Goal: Task Accomplishment & Management: Manage account settings

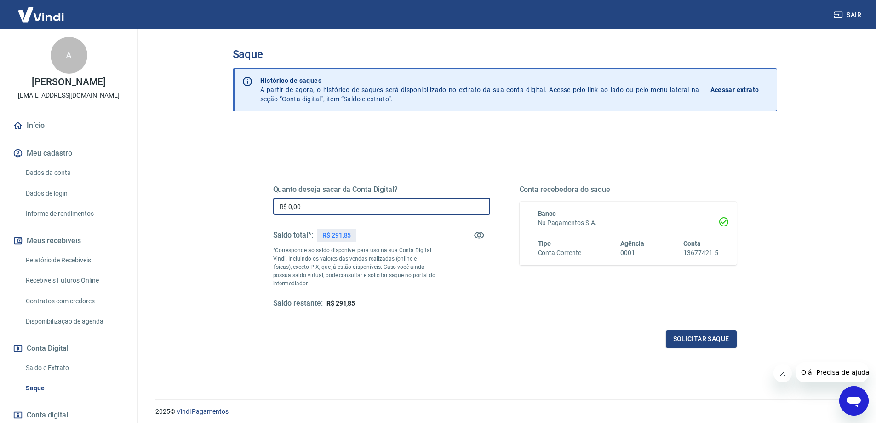
click at [316, 209] on input "R$ 0,00" at bounding box center [381, 206] width 217 height 17
type input "R$ 290,00"
click at [715, 343] on button "Solicitar saque" at bounding box center [701, 338] width 71 height 17
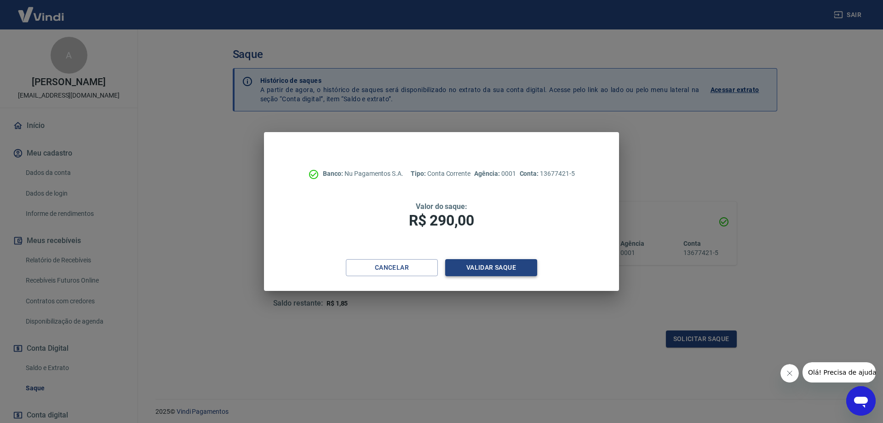
click at [487, 266] on button "Validar saque" at bounding box center [491, 267] width 92 height 17
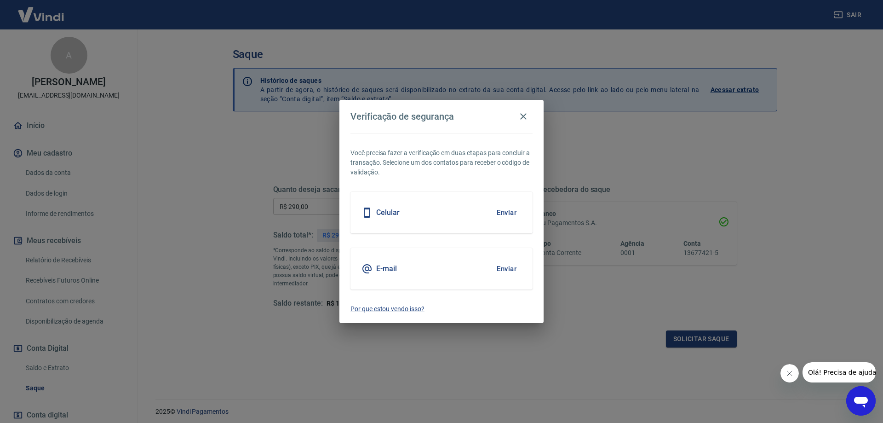
click at [507, 210] on button "Enviar" at bounding box center [507, 212] width 30 height 19
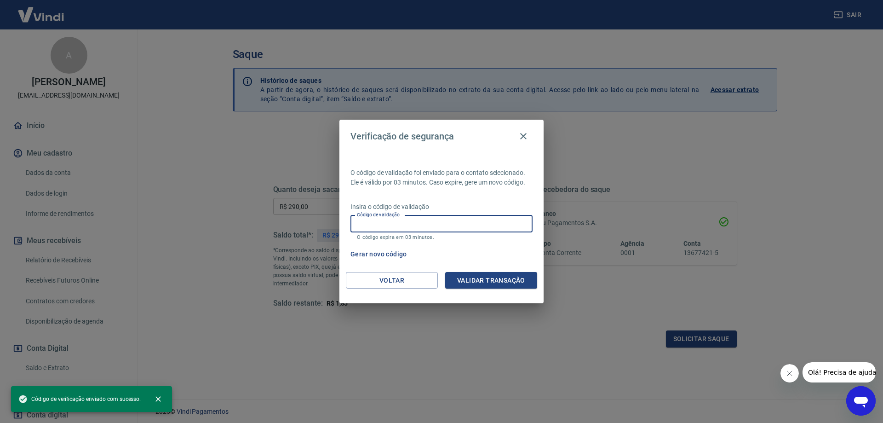
click at [412, 226] on input "Código de validação" at bounding box center [442, 223] width 182 height 17
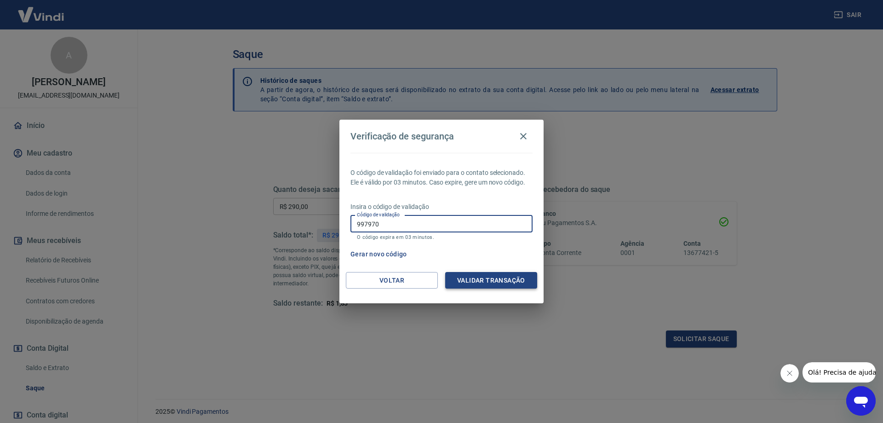
type input "997970"
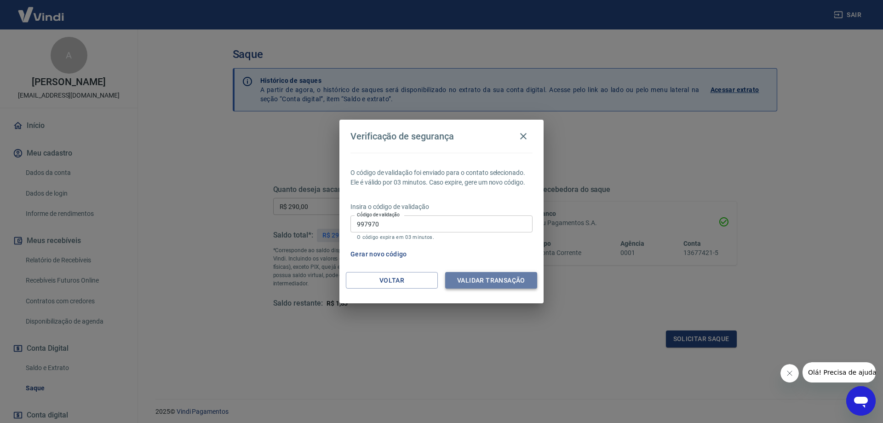
click at [494, 281] on button "Validar transação" at bounding box center [491, 280] width 92 height 17
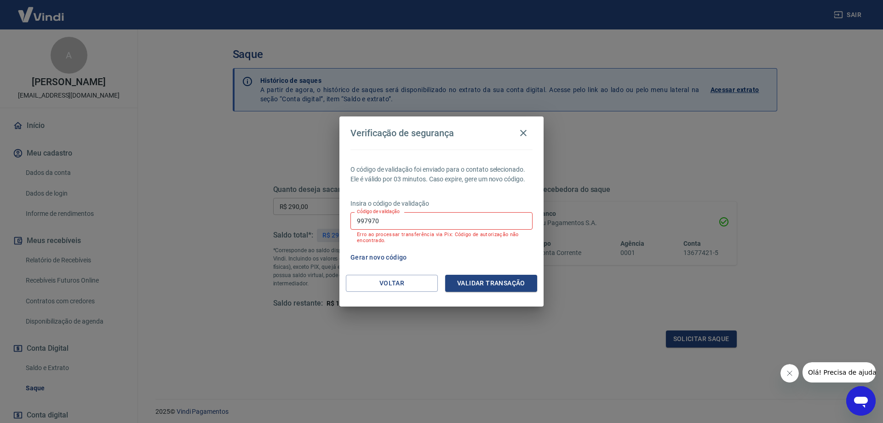
click at [410, 223] on input "997970" at bounding box center [442, 220] width 182 height 17
click at [524, 133] on icon "button" at bounding box center [523, 132] width 11 height 11
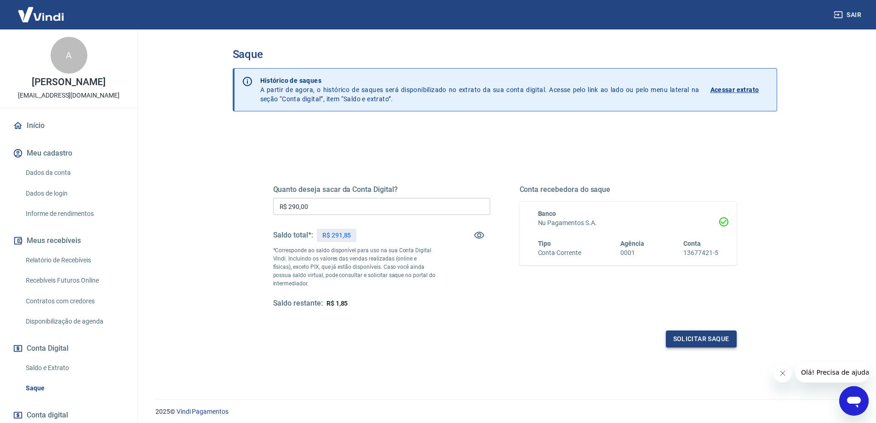
click at [698, 340] on button "Solicitar saque" at bounding box center [701, 338] width 71 height 17
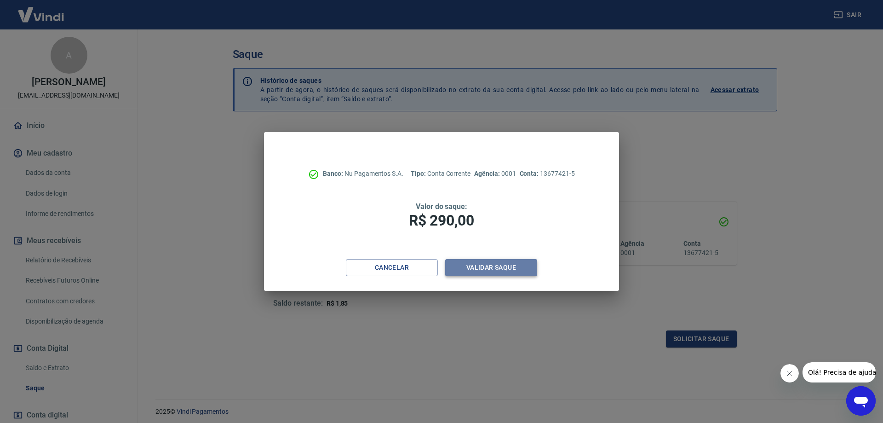
click at [506, 262] on button "Validar saque" at bounding box center [491, 267] width 92 height 17
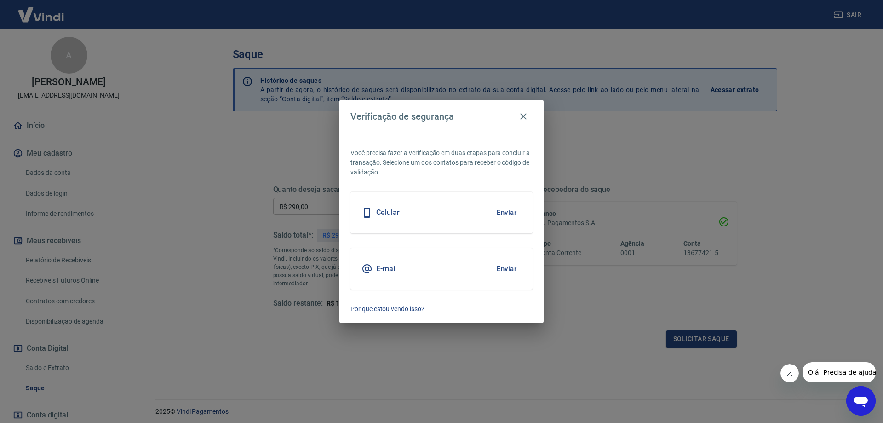
click at [508, 206] on button "Enviar" at bounding box center [507, 212] width 30 height 19
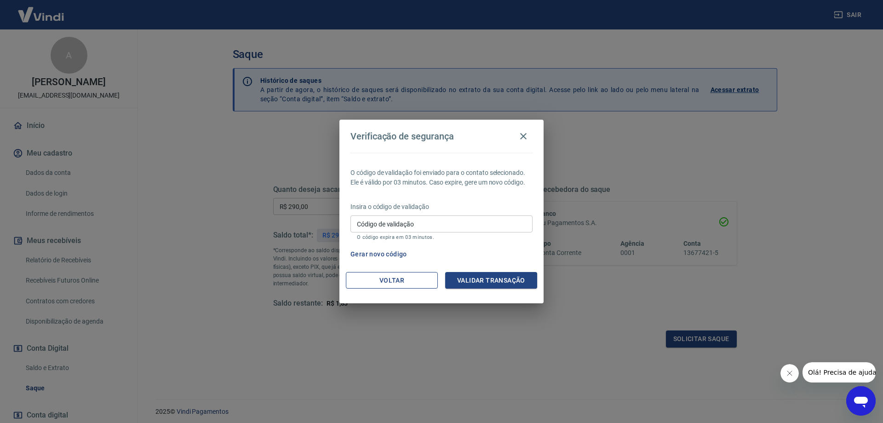
click at [386, 288] on button "Voltar" at bounding box center [392, 280] width 92 height 17
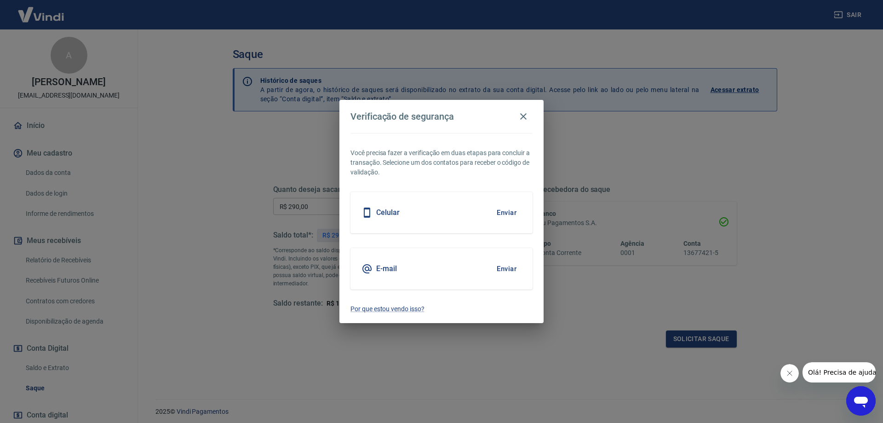
click at [508, 271] on button "Enviar" at bounding box center [507, 268] width 30 height 19
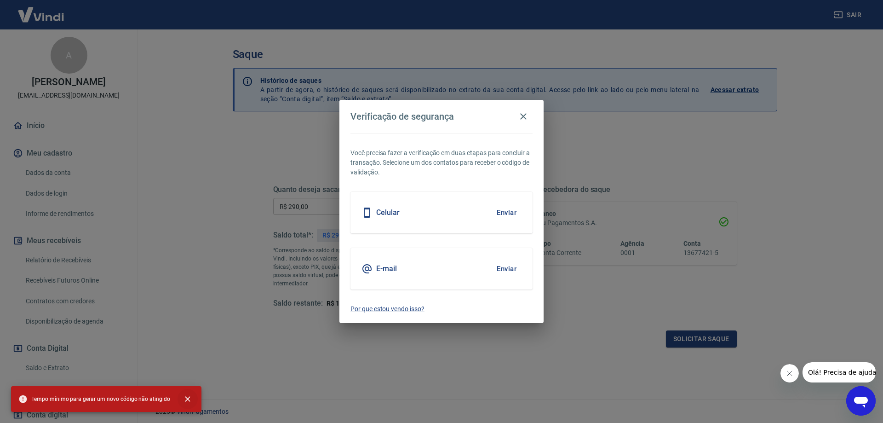
click at [184, 398] on icon "close" at bounding box center [187, 398] width 9 height 9
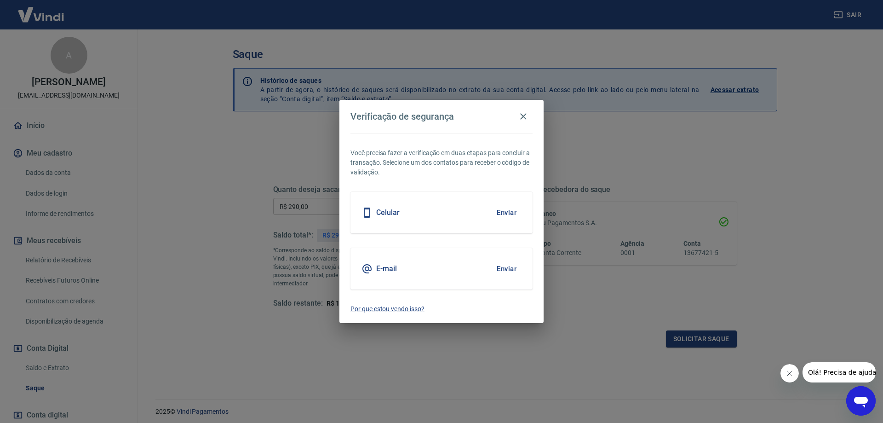
click at [508, 268] on button "Enviar" at bounding box center [507, 268] width 30 height 19
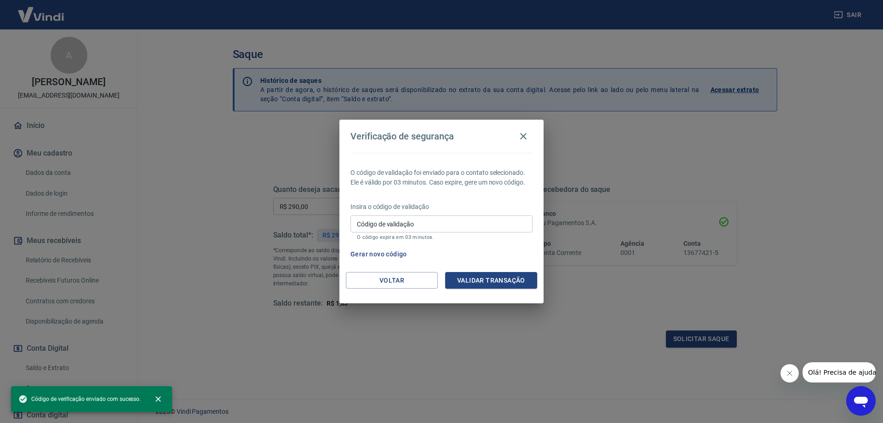
click at [436, 226] on input "Código de validação" at bounding box center [442, 223] width 182 height 17
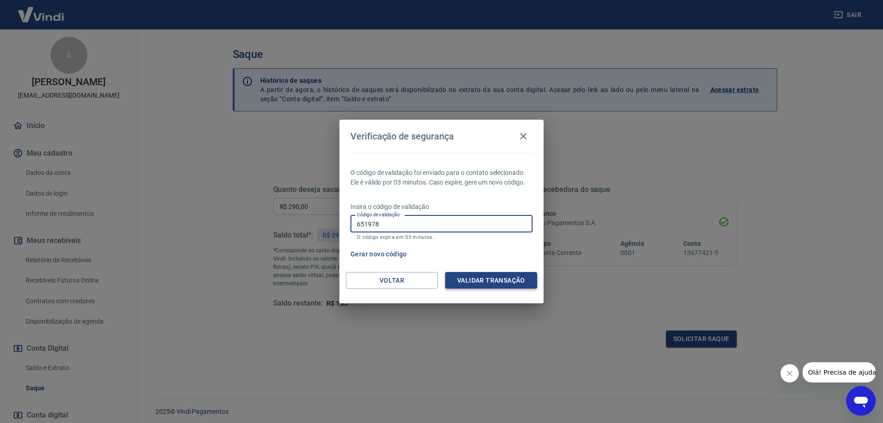
type input "651978"
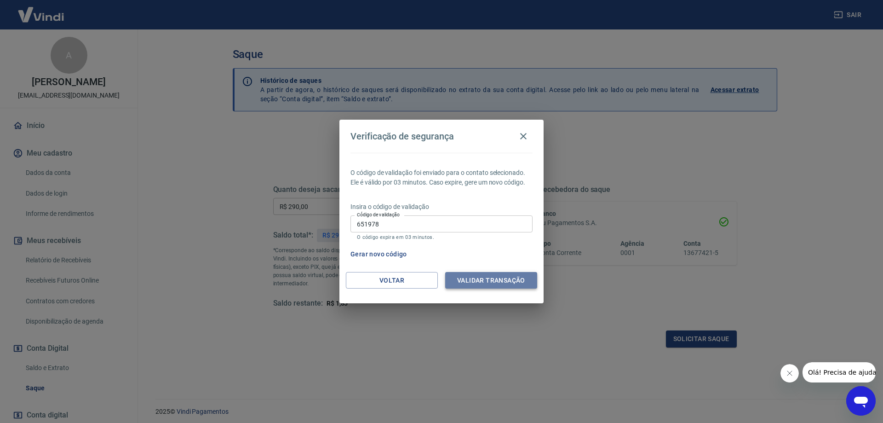
click at [486, 276] on button "Validar transação" at bounding box center [491, 280] width 92 height 17
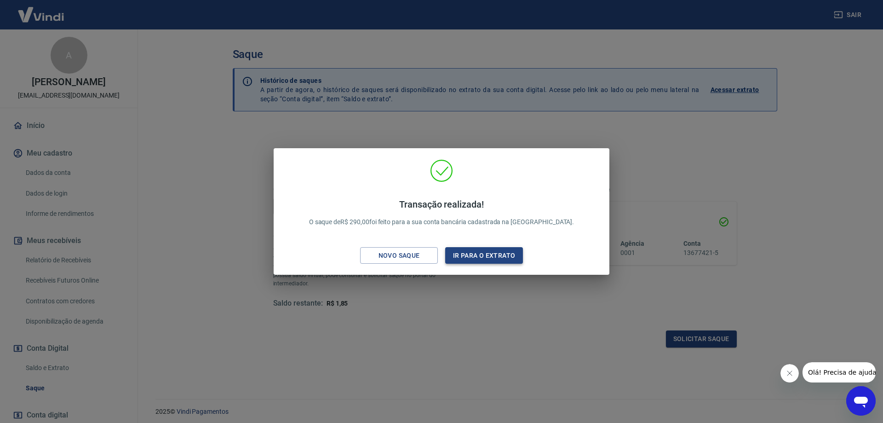
click at [494, 254] on button "Ir para o extrato" at bounding box center [484, 255] width 78 height 17
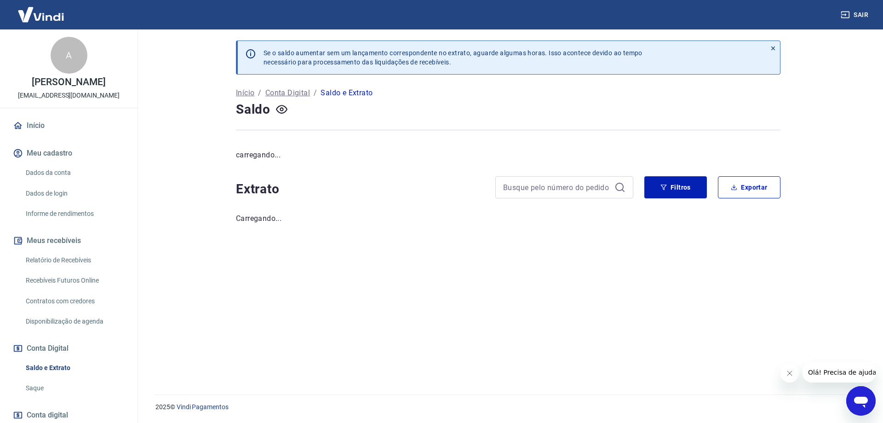
click at [28, 126] on link "Início" at bounding box center [68, 125] width 115 height 20
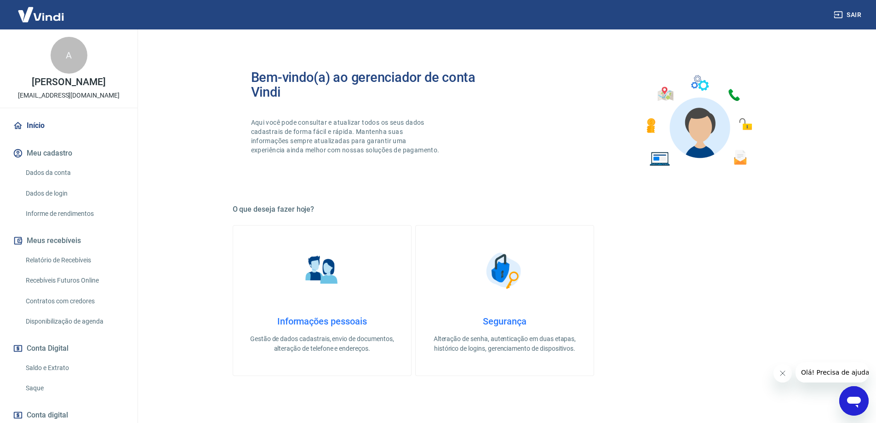
click at [853, 17] on button "Sair" at bounding box center [848, 14] width 33 height 17
